Goal: Information Seeking & Learning: Learn about a topic

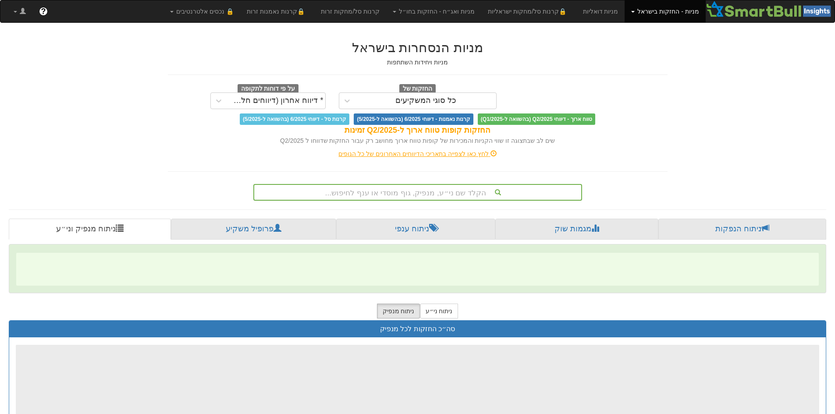
click at [462, 198] on div "הקלד שם ני״ע, מנפיק, גוף מוסדי או ענף לחיפוש..." at bounding box center [417, 192] width 329 height 17
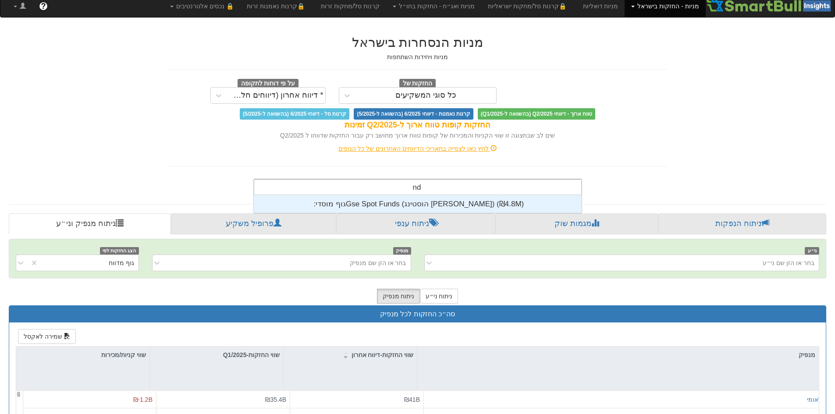
scroll to position [18, 0]
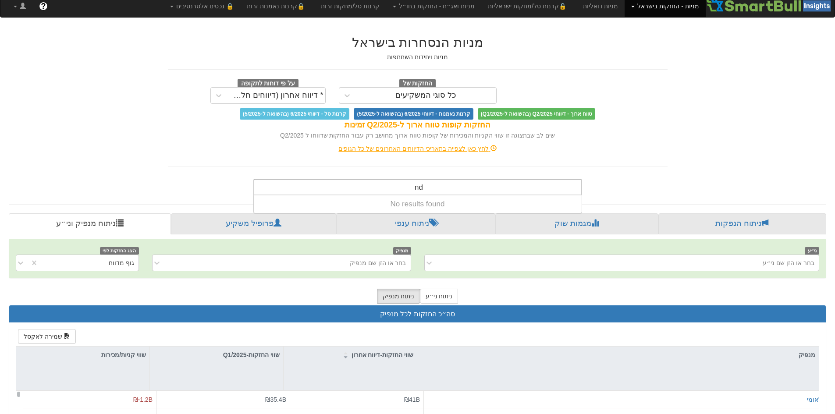
type input "n"
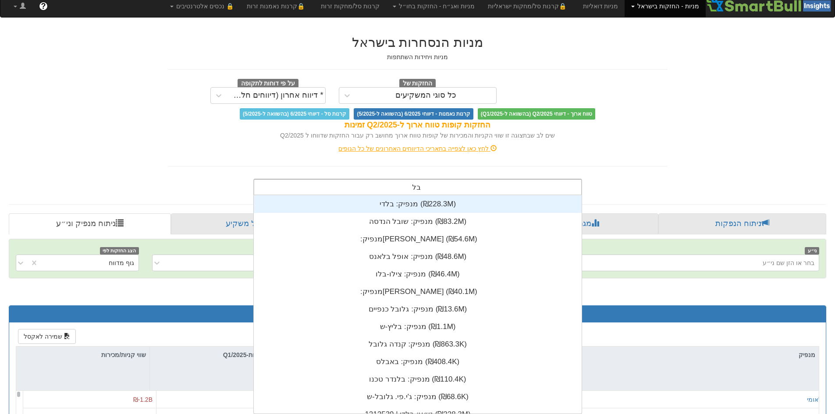
scroll to position [35, 0]
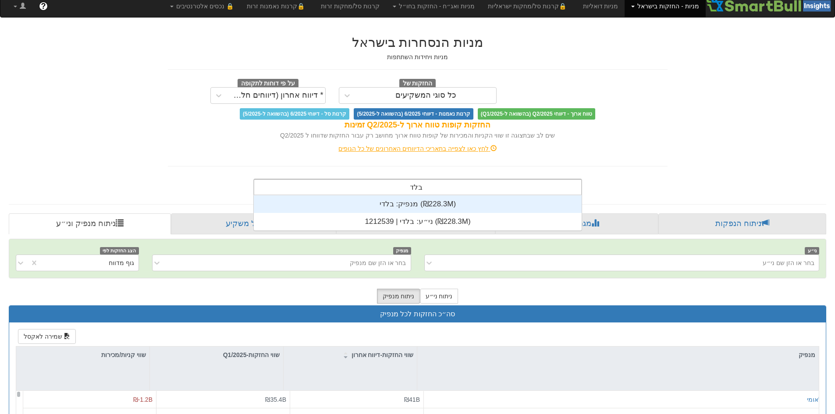
type input "[PERSON_NAME]"
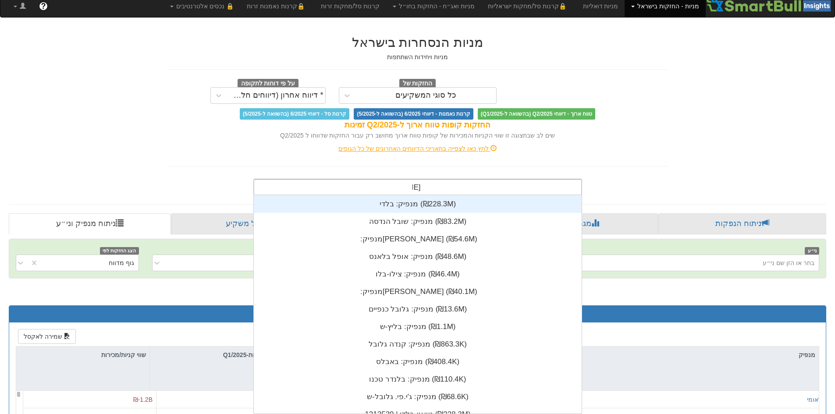
click at [461, 202] on div "מנפיק: ‏בלדי ‎(₪228.3M)‎" at bounding box center [418, 204] width 328 height 18
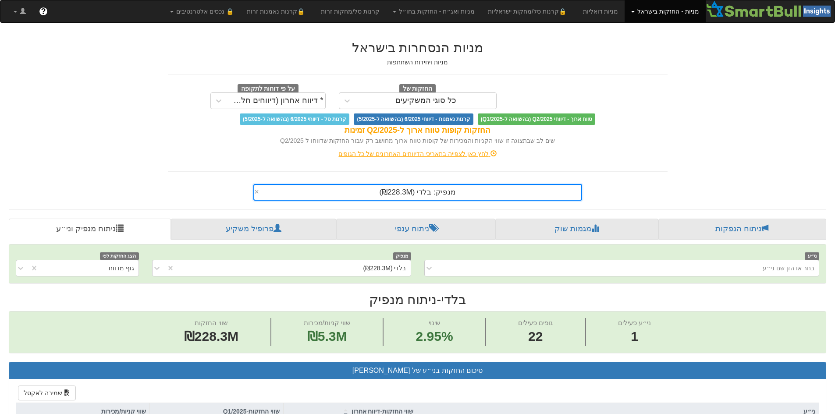
scroll to position [219, 0]
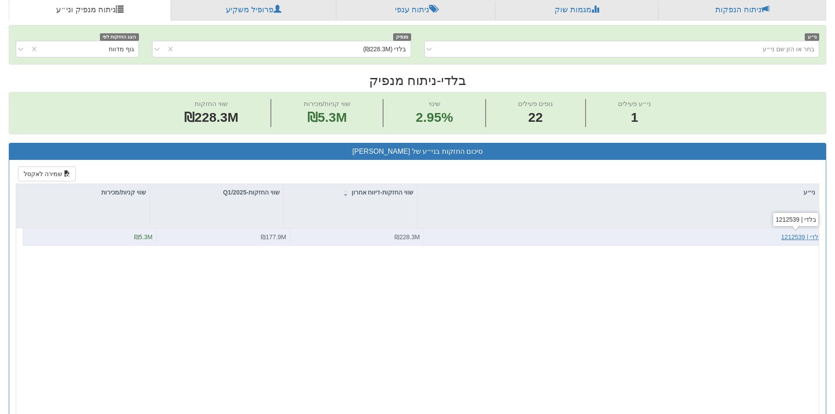
click at [809, 235] on div "בלדי | 1212539" at bounding box center [801, 237] width 41 height 9
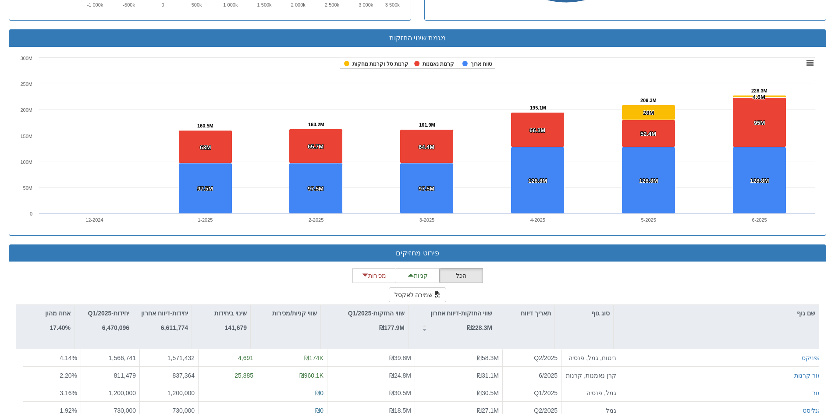
scroll to position [701, 0]
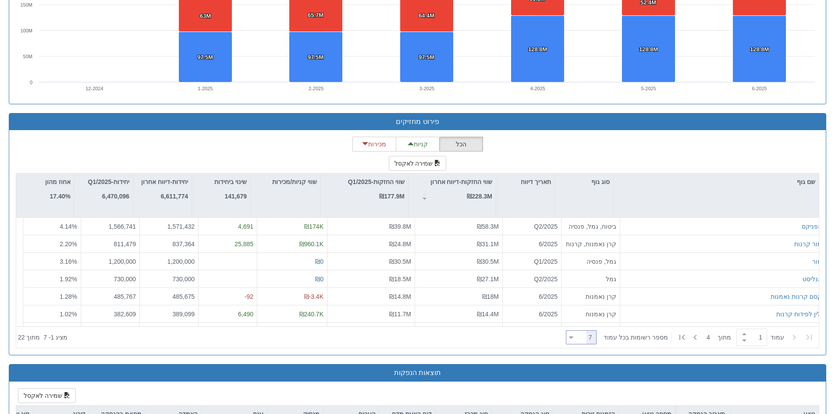
click at [573, 338] on icon at bounding box center [571, 338] width 4 height 2
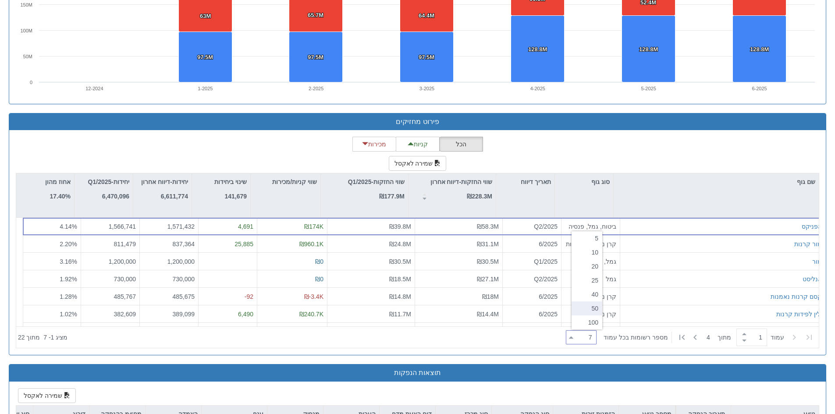
click at [586, 305] on div "50" at bounding box center [587, 309] width 31 height 14
type input "50"
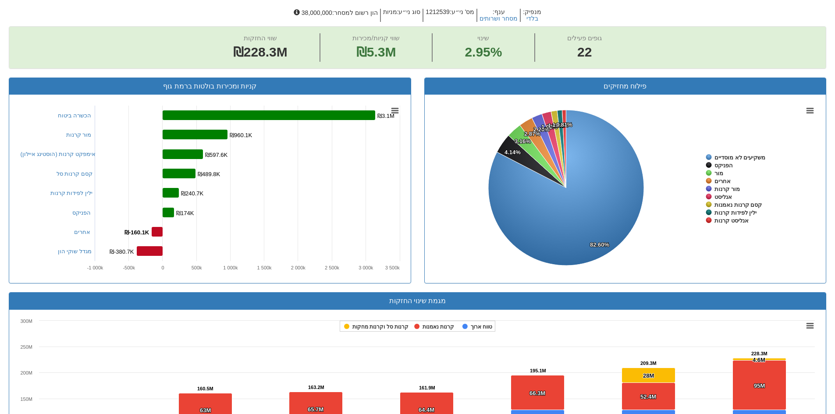
scroll to position [88, 0]
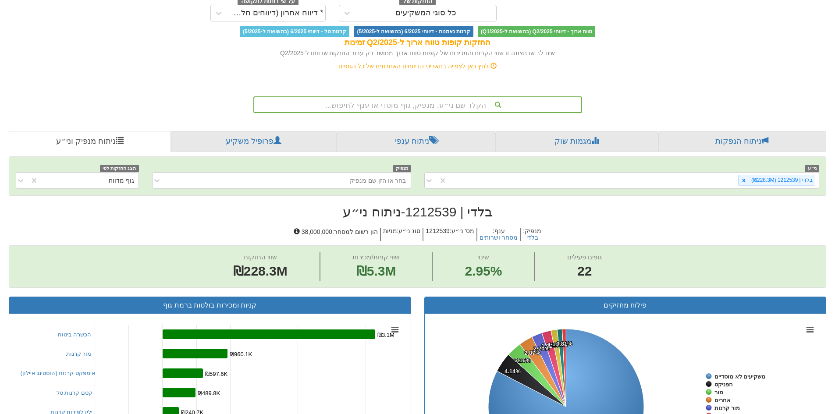
click at [451, 100] on div "הקלד שם ני״ע, מנפיק, גוף מוסדי או ענף לחיפוש..." at bounding box center [417, 104] width 327 height 15
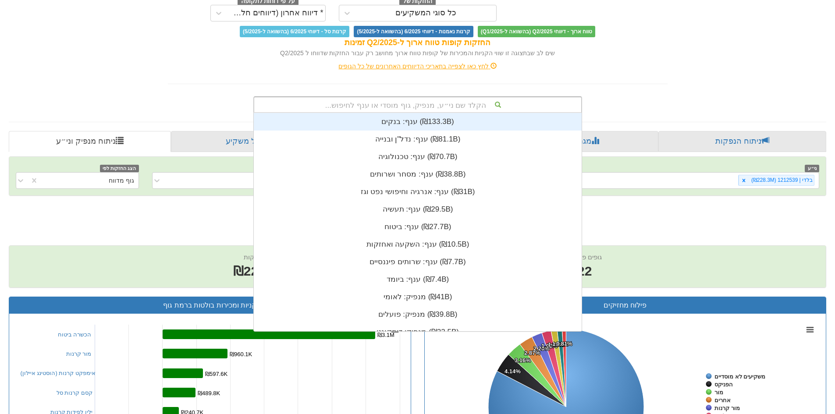
scroll to position [218, 0]
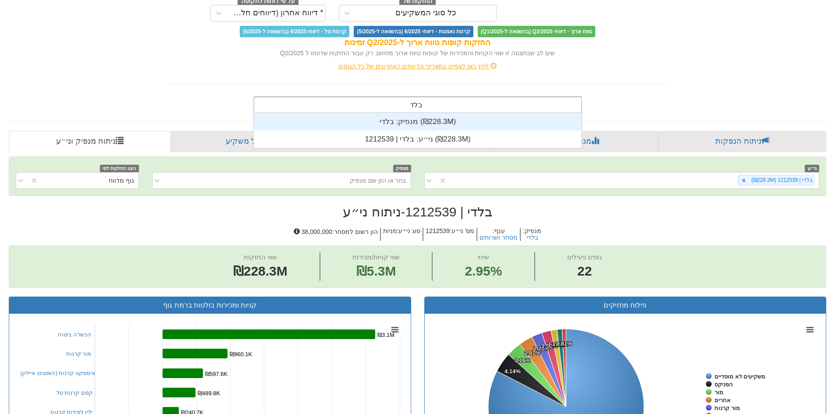
type input "בלדי"
click at [411, 128] on div "מנפיק: ‏בלדי ‎(₪228.3M)‎" at bounding box center [418, 122] width 328 height 18
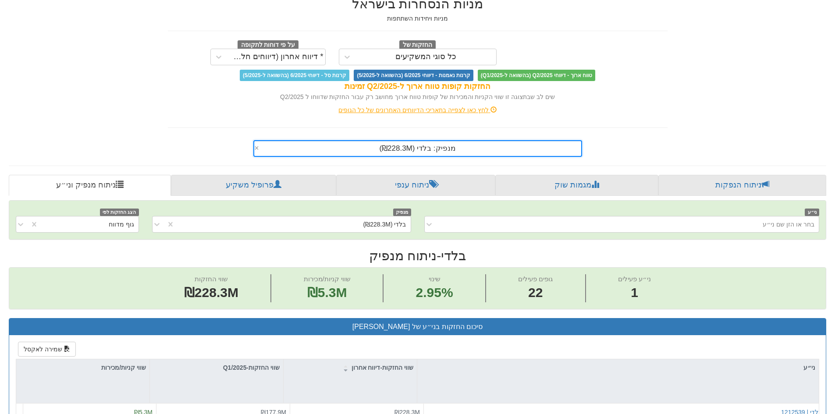
scroll to position [175, 0]
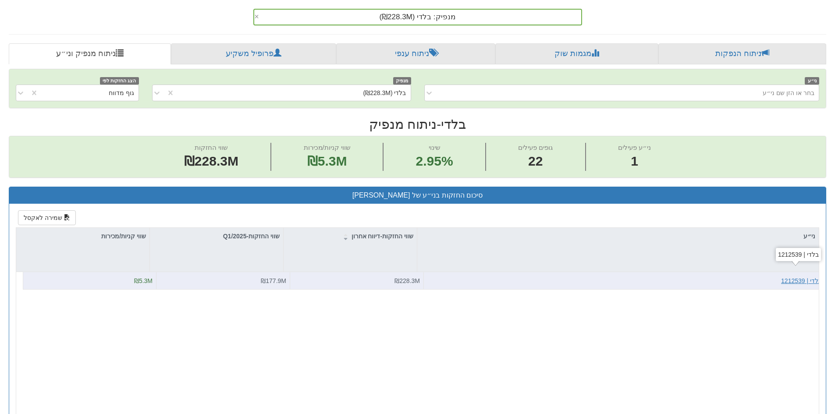
click at [790, 283] on div "בלדי | 1212539" at bounding box center [801, 281] width 41 height 9
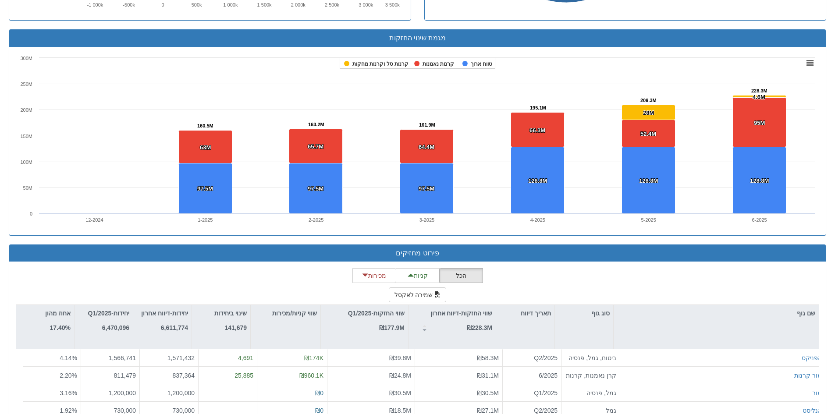
scroll to position [657, 0]
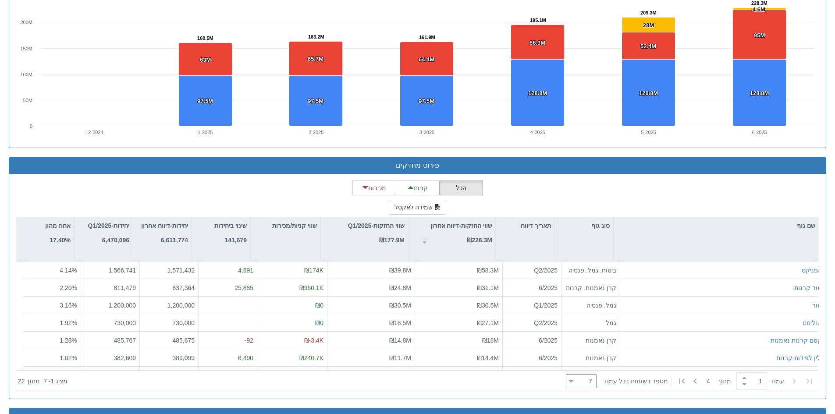
click at [591, 381] on div "7 7" at bounding box center [584, 382] width 23 height 12
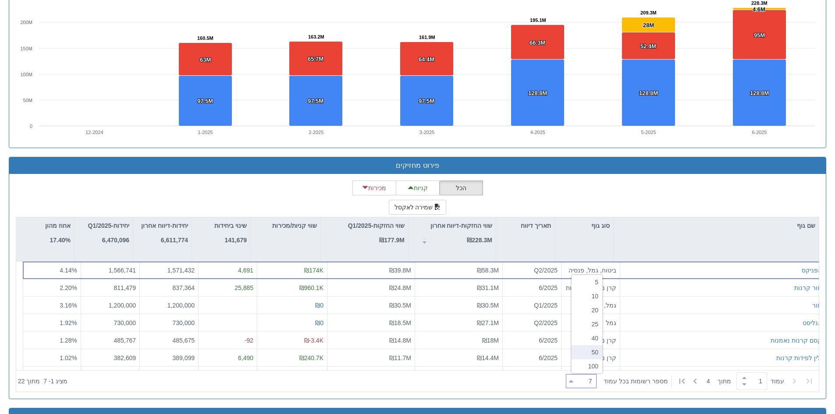
click at [593, 350] on div "50" at bounding box center [587, 352] width 31 height 14
type input "50"
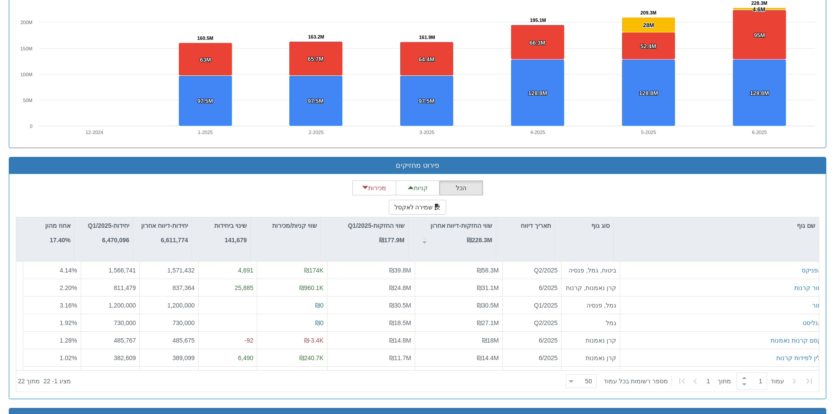
click at [542, 189] on div "הכל קניות מכירות שמירה לאקסל שם גוף סוג גוף תאריך דיווח שווי החזקות-דיווח אחרון…" at bounding box center [417, 287] width 803 height 212
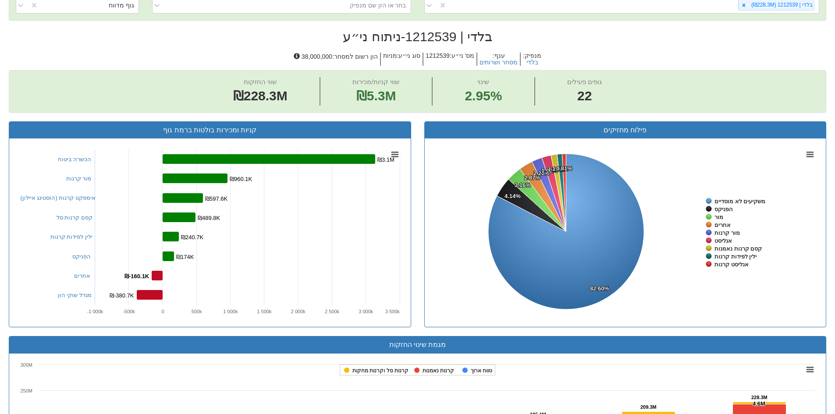
scroll to position [88, 0]
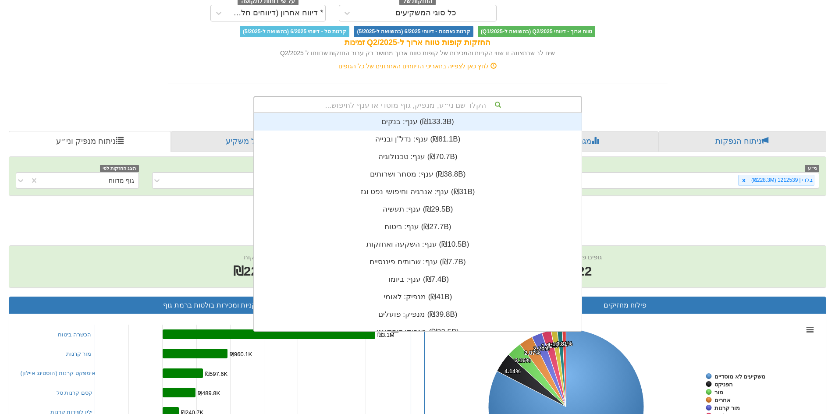
click at [461, 107] on div "הקלד שם ני״ע, מנפיק, גוף מוסדי או ענף לחיפוש..." at bounding box center [417, 104] width 327 height 15
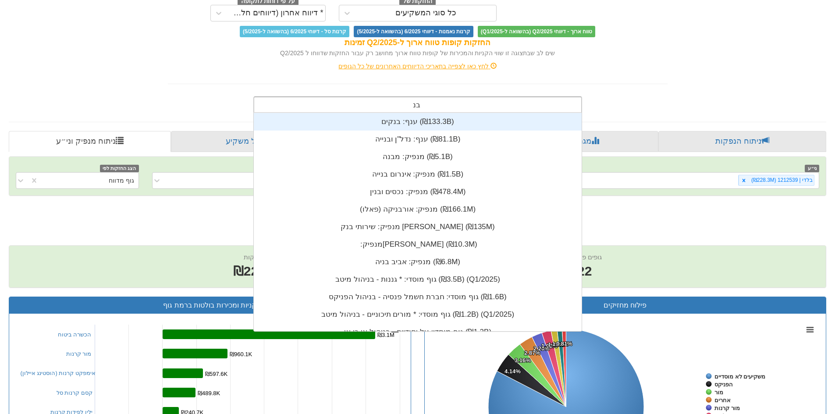
scroll to position [218, 0]
type input "ב"
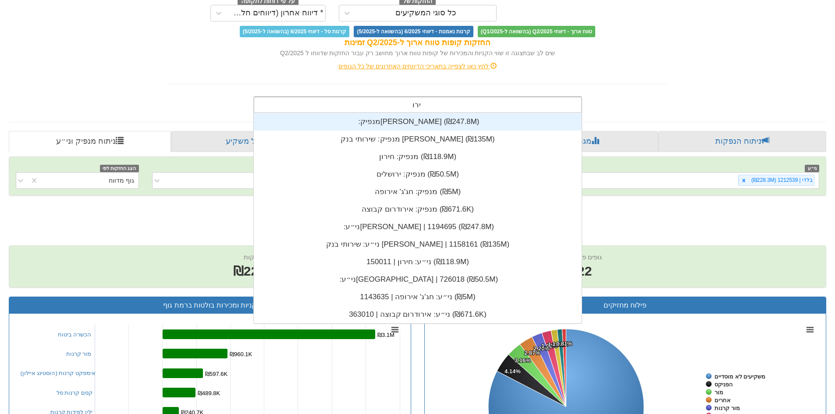
type input "ירוש"
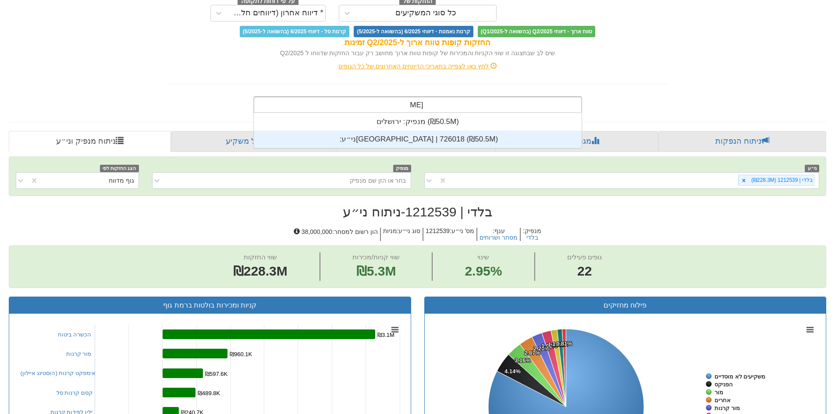
click at [418, 140] on div "ני״ע: ‏ירושלים | 726018 ‎(₪50.5M)‎" at bounding box center [418, 140] width 328 height 18
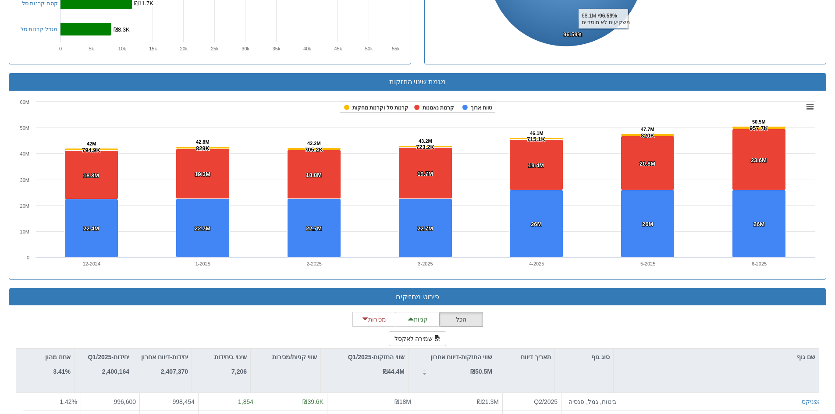
scroll to position [654, 0]
